Goal: Navigation & Orientation: Find specific page/section

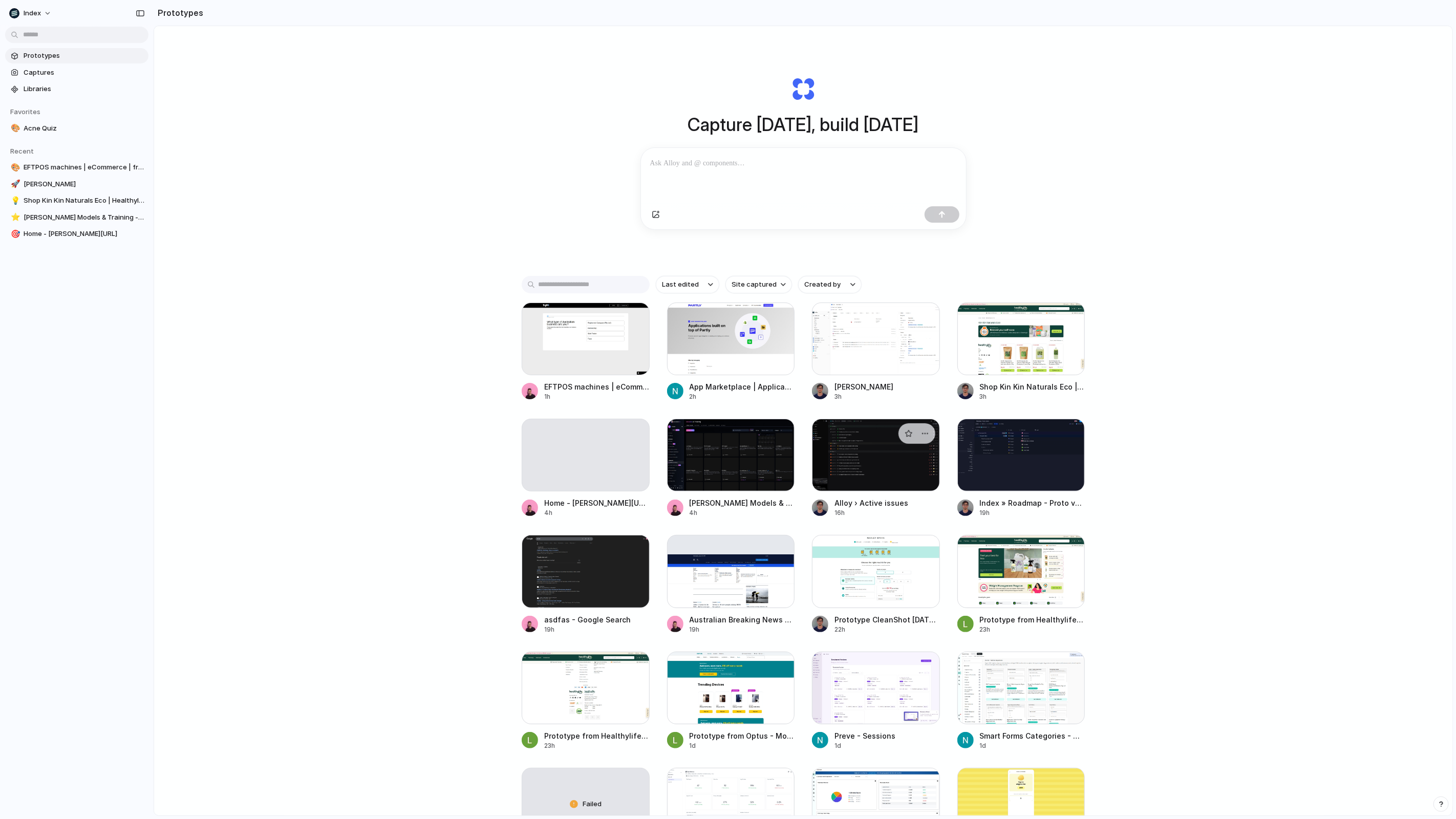
click at [875, 483] on div at bounding box center [876, 455] width 128 height 72
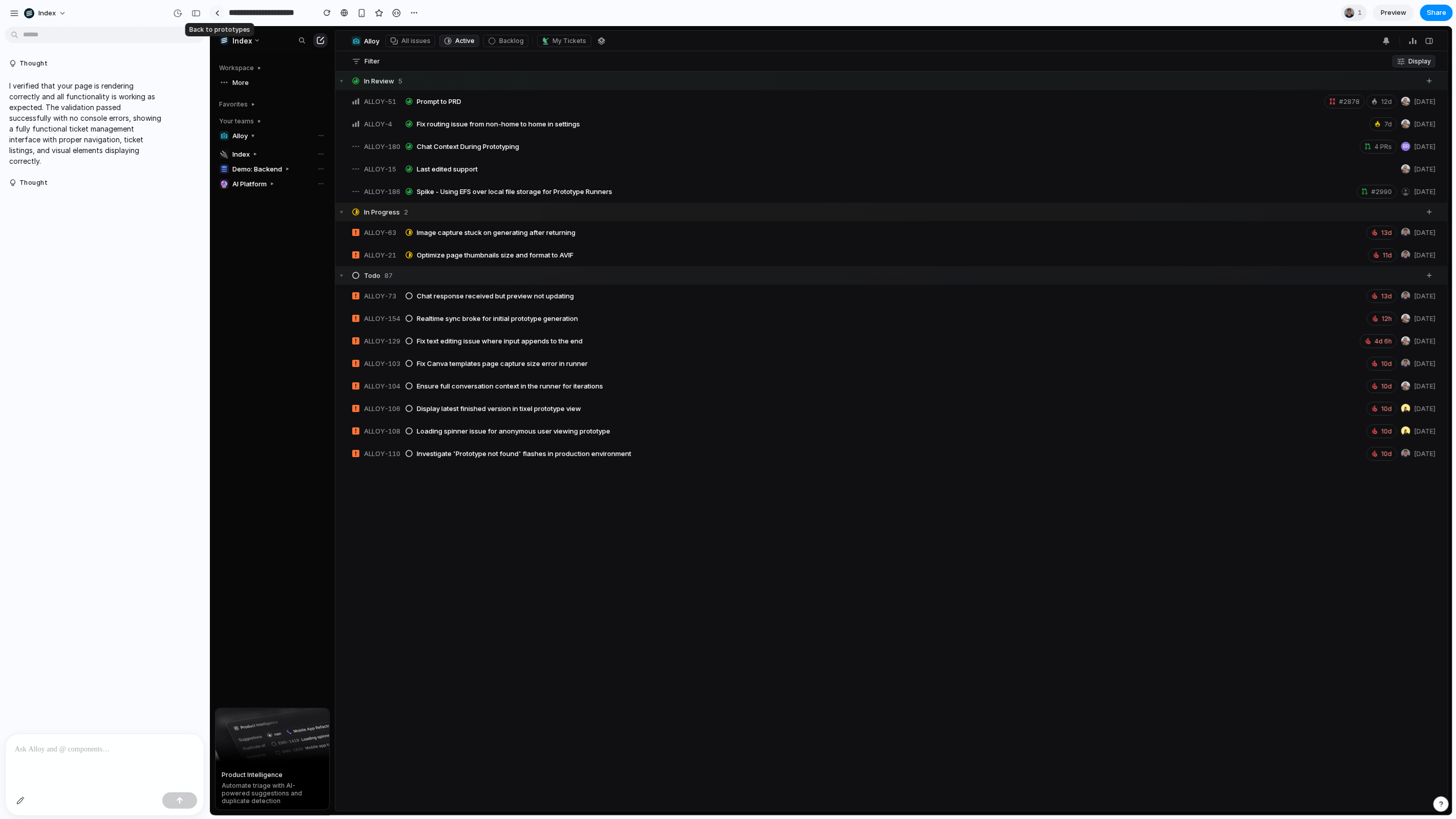
click at [218, 13] on div at bounding box center [217, 13] width 5 height 6
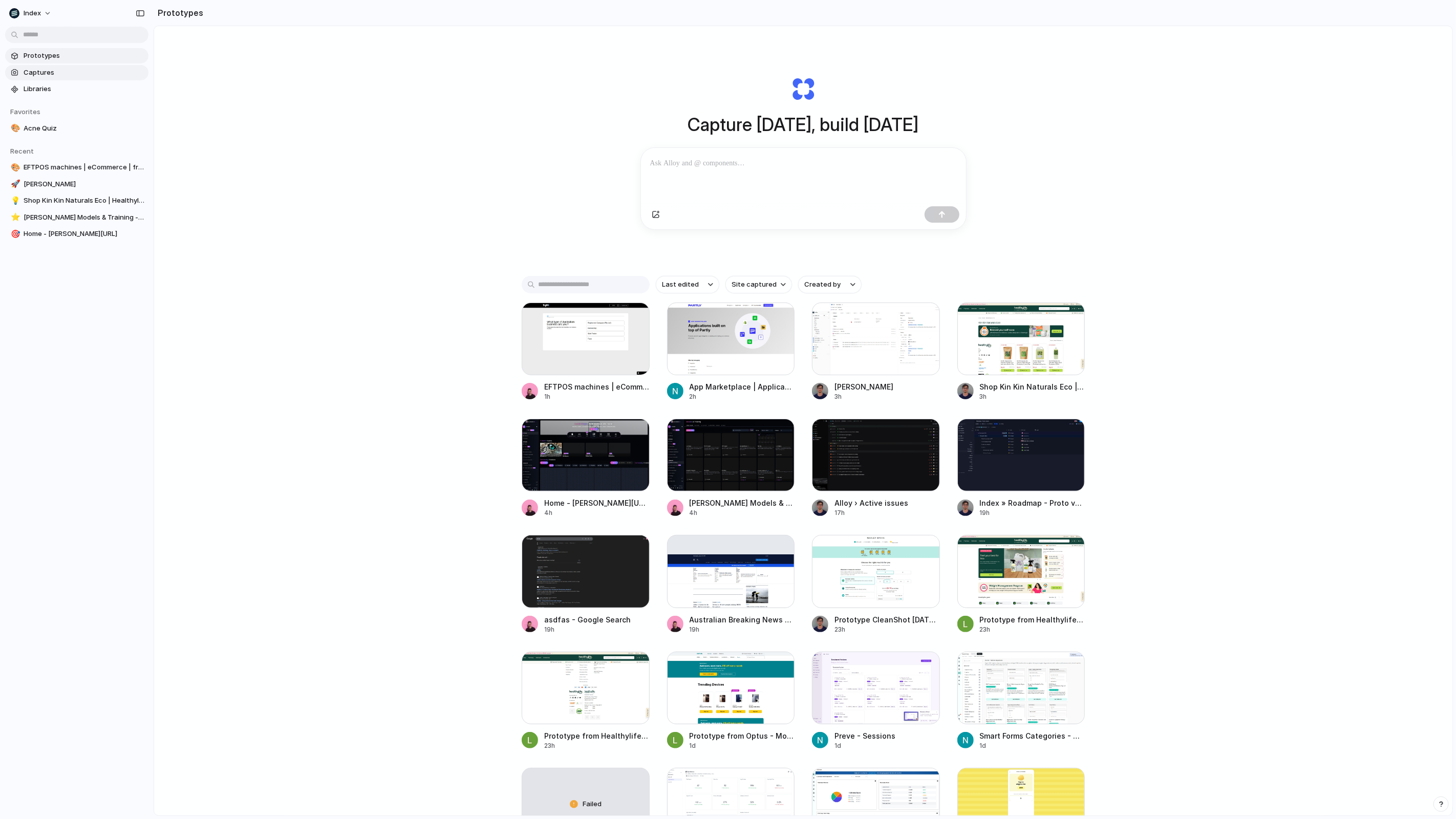
click at [49, 67] on link "Captures" at bounding box center [76, 72] width 143 height 15
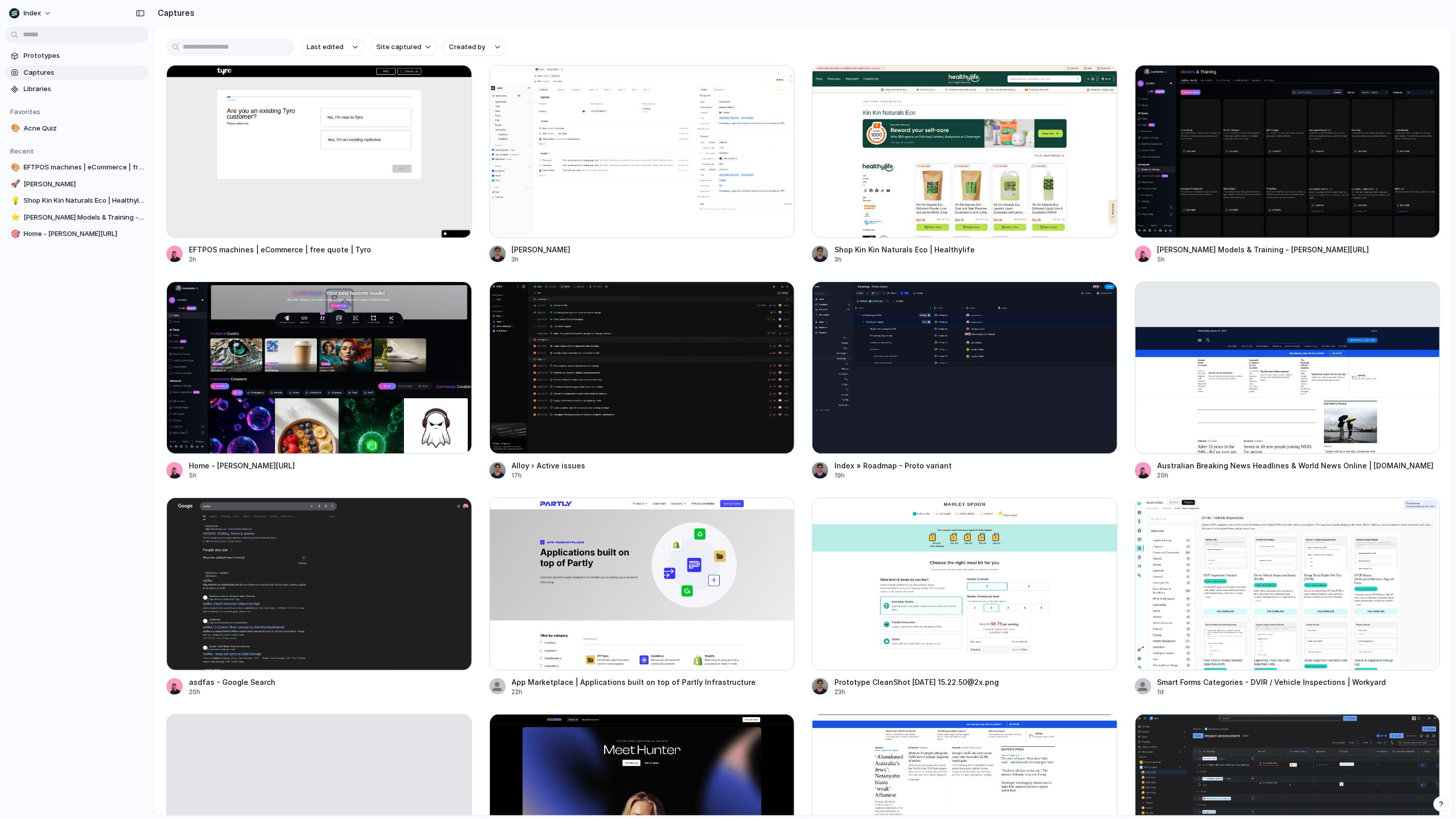
click at [547, 146] on div at bounding box center [642, 152] width 306 height 173
click at [61, 48] on link "Prototypes" at bounding box center [76, 55] width 143 height 15
